Goal: Task Accomplishment & Management: Use online tool/utility

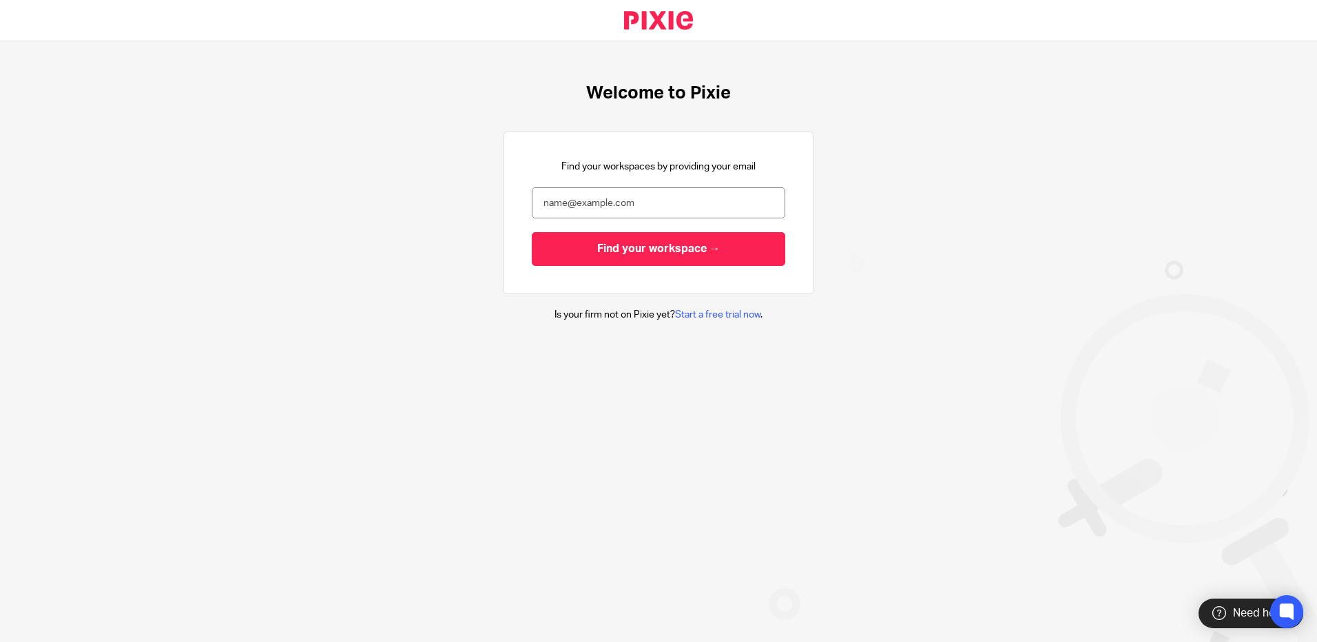
type input "[PERSON_NAME][EMAIL_ADDRESS][PERSON_NAME][DOMAIN_NAME]"
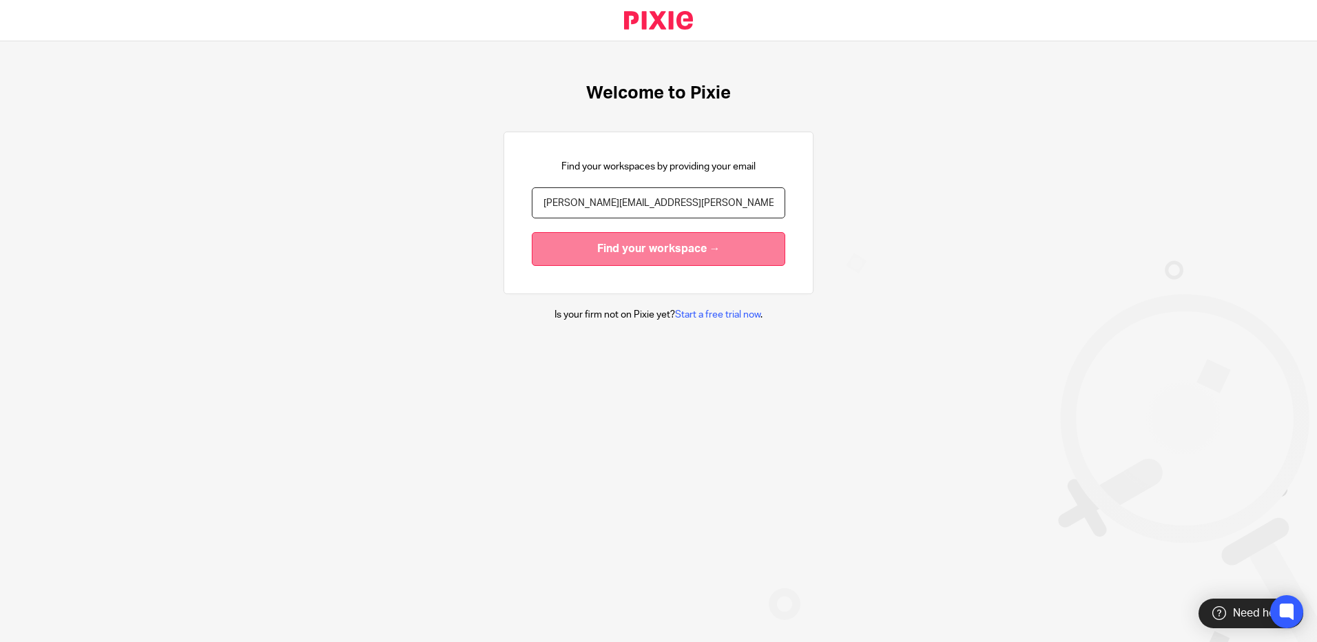
click at [627, 248] on input "Find your workspace →" at bounding box center [658, 249] width 253 height 34
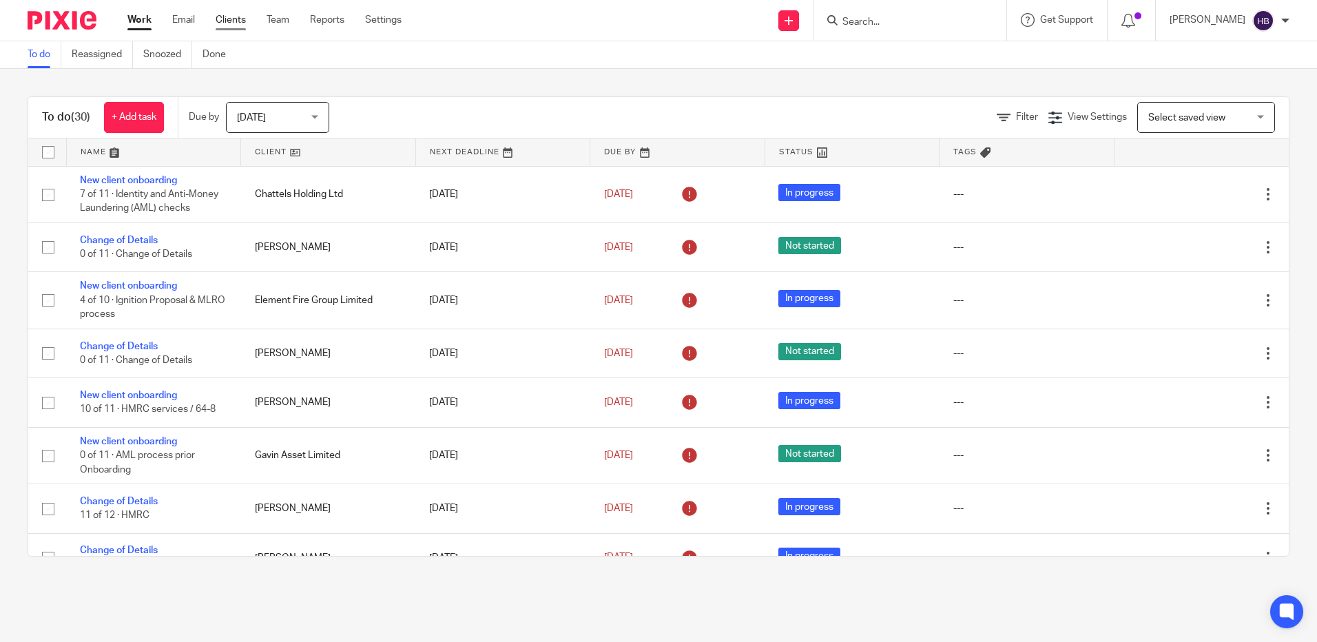
click at [227, 21] on link "Clients" at bounding box center [231, 20] width 30 height 14
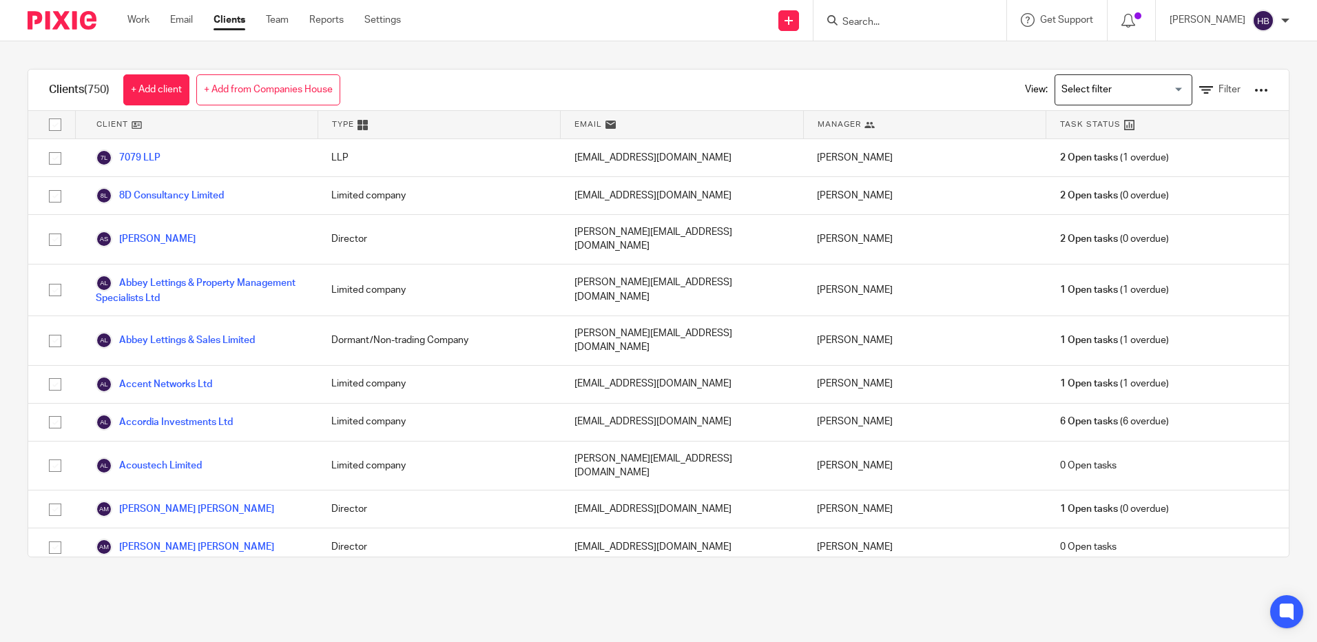
click at [866, 21] on input "Search" at bounding box center [903, 23] width 124 height 12
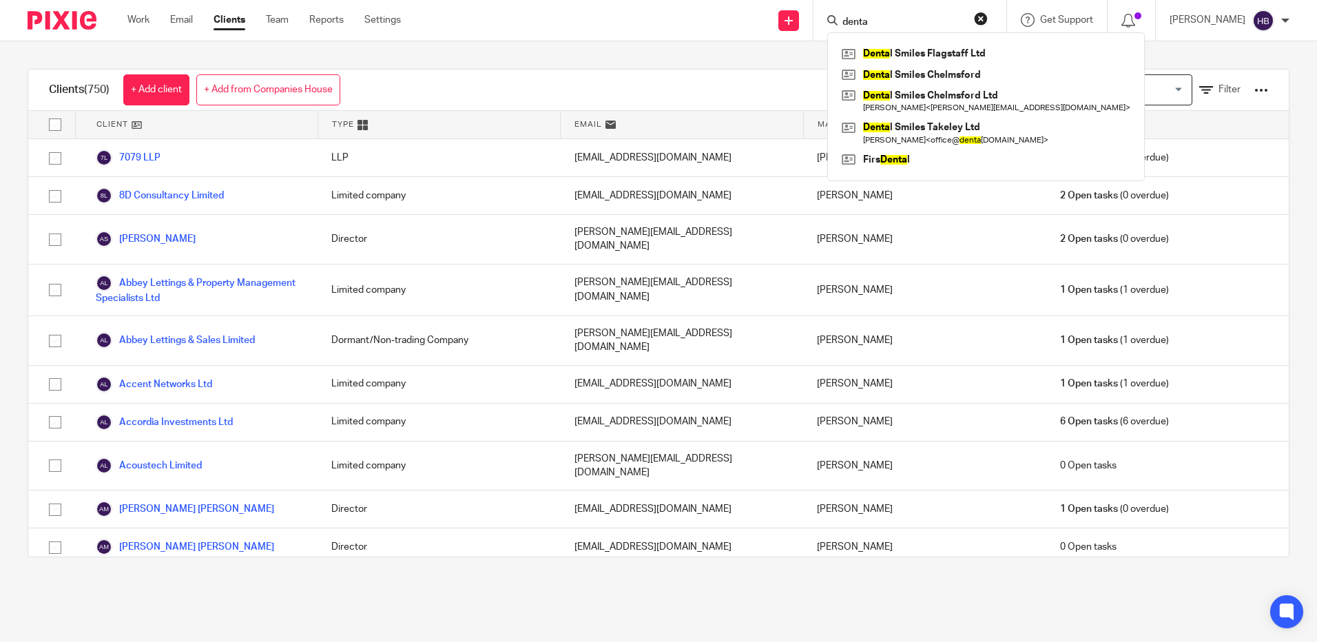
type input "denta"
click button "submit" at bounding box center [0, 0] width 0 height 0
click at [958, 127] on link at bounding box center [985, 133] width 295 height 32
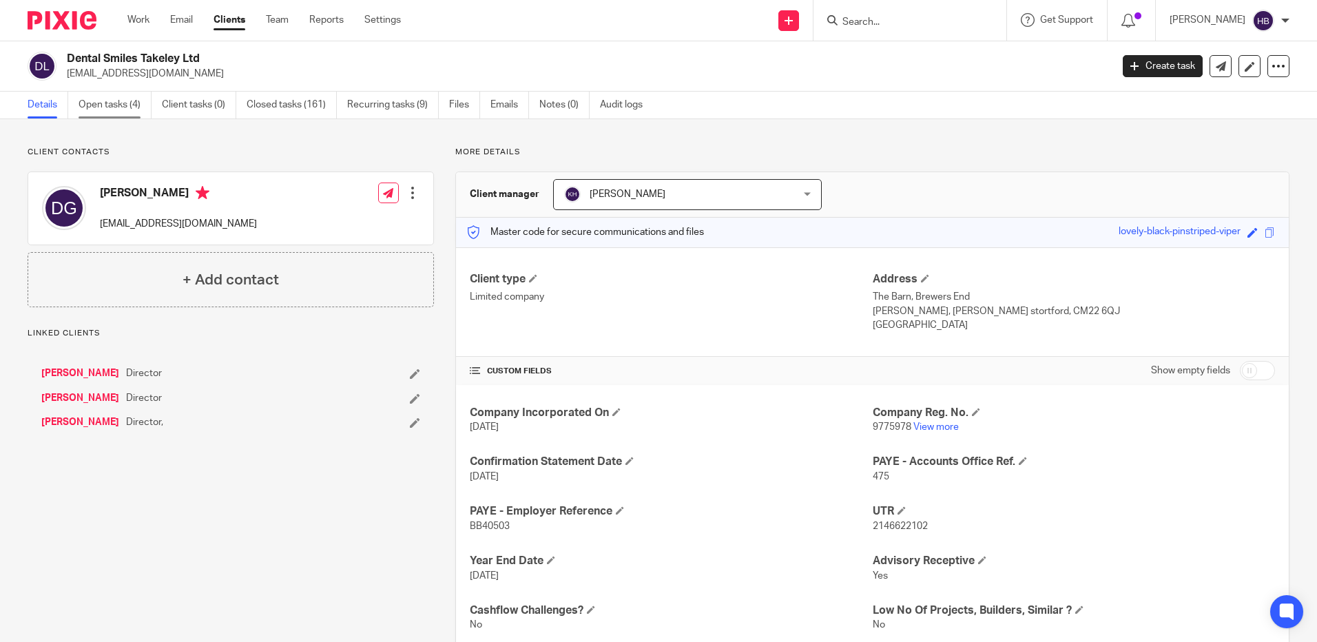
click at [107, 103] on link "Open tasks (4)" at bounding box center [114, 105] width 73 height 27
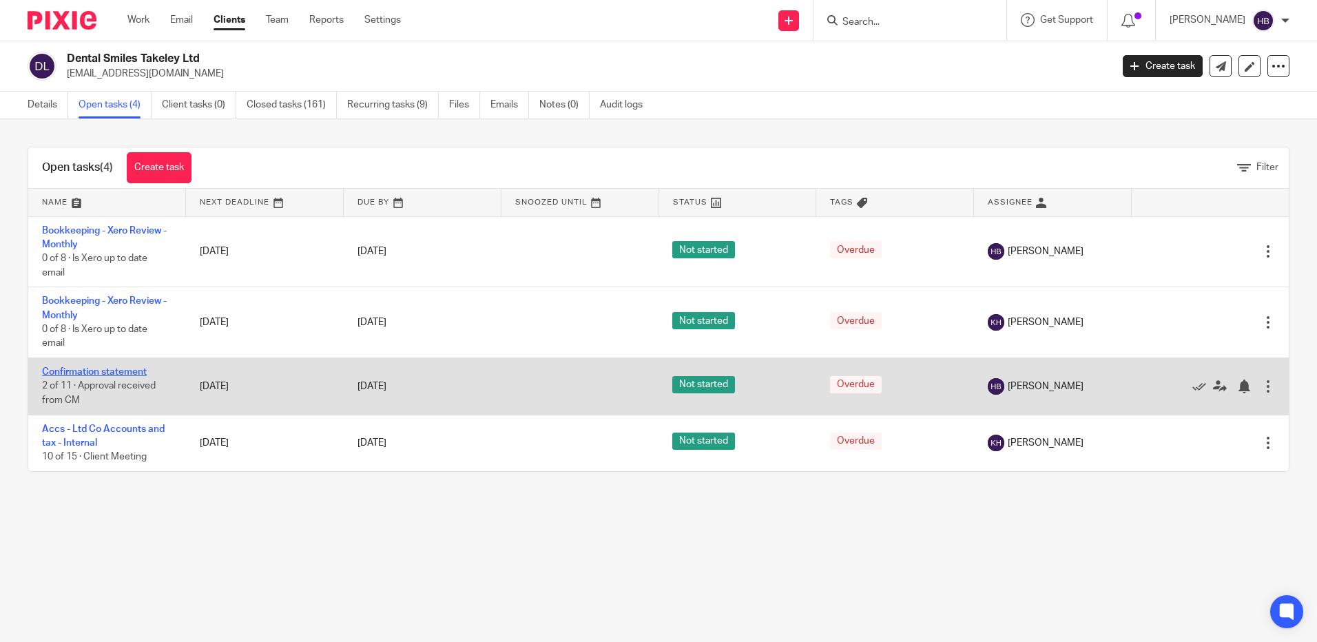
click at [76, 368] on link "Confirmation statement" at bounding box center [94, 372] width 105 height 10
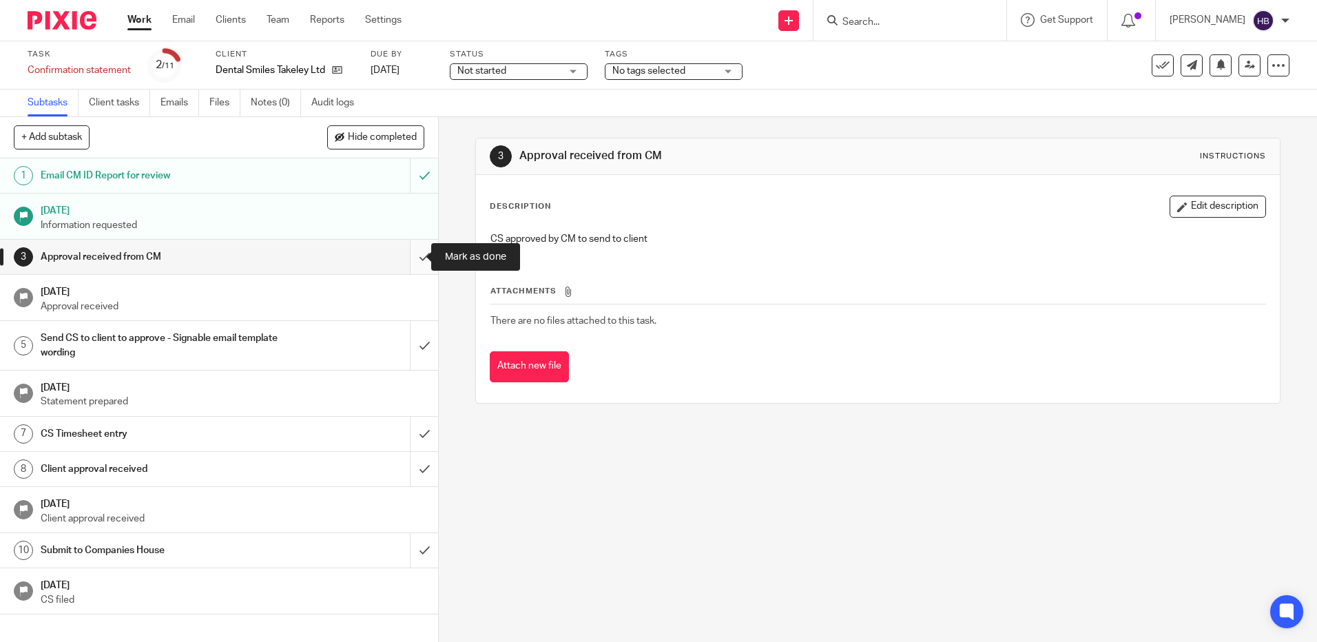
click at [408, 255] on input "submit" at bounding box center [219, 257] width 438 height 34
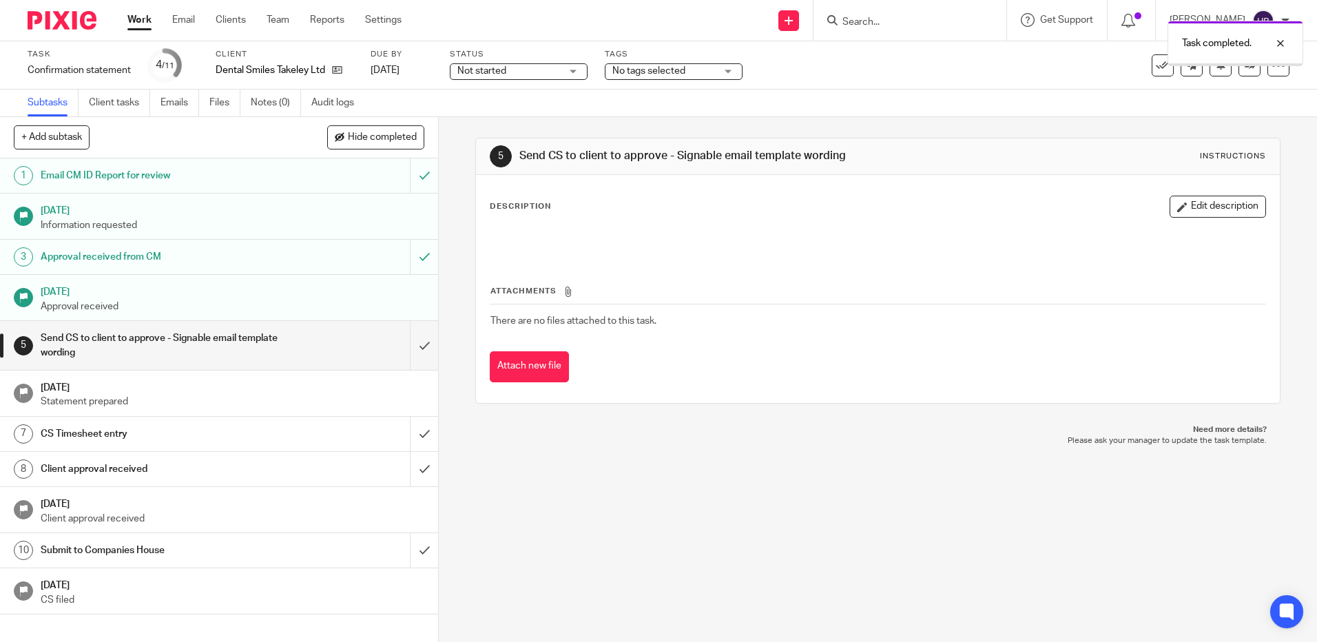
click at [407, 346] on input "submit" at bounding box center [219, 345] width 438 height 49
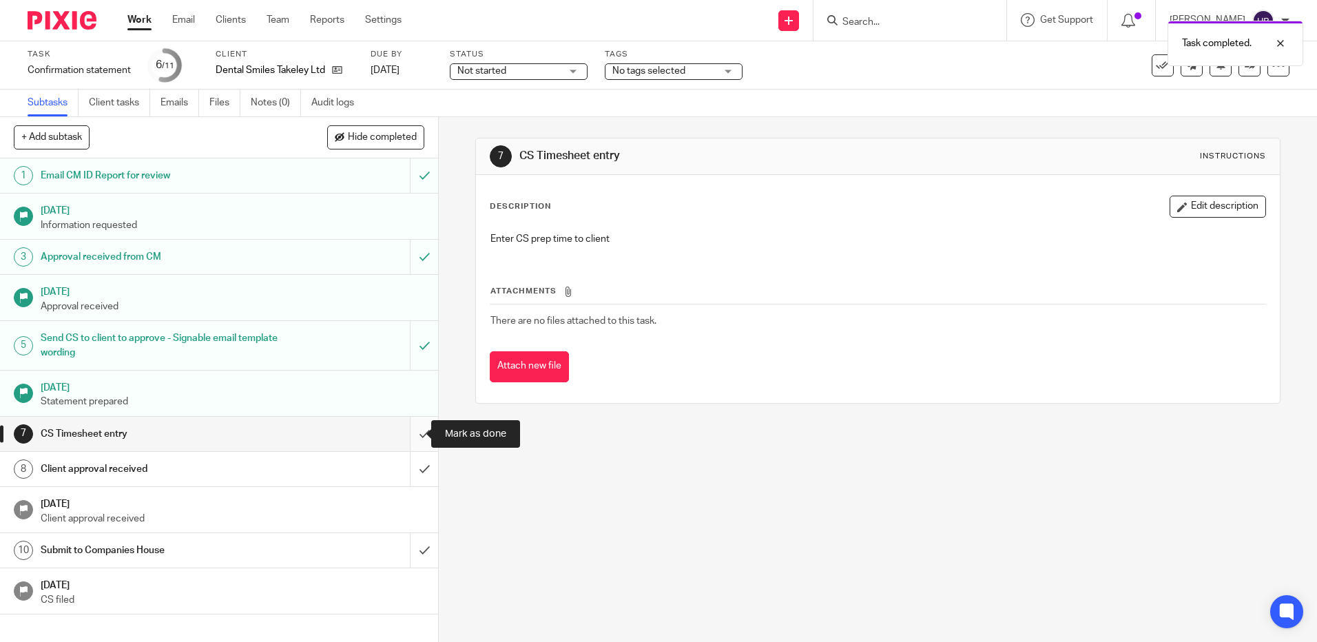
click at [404, 432] on input "submit" at bounding box center [219, 434] width 438 height 34
